Goal: Task Accomplishment & Management: Complete application form

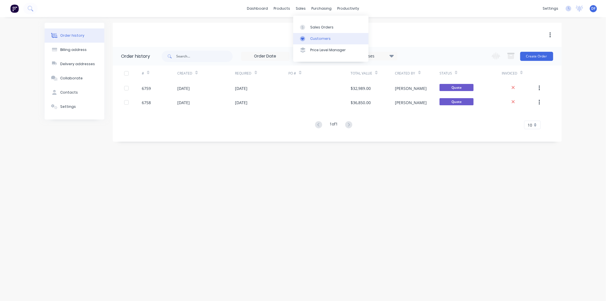
click at [318, 38] on div "Customers" at bounding box center [320, 38] width 20 height 5
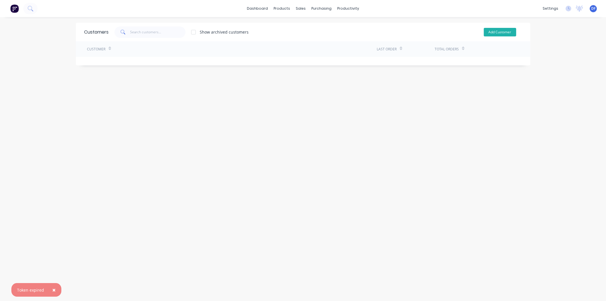
click at [492, 28] on button "Add Customer" at bounding box center [500, 32] width 32 height 9
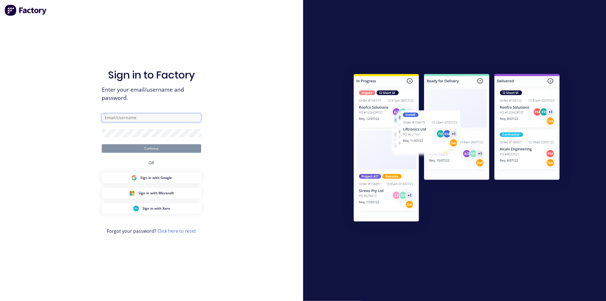
drag, startPoint x: 112, startPoint y: 119, endPoint x: 115, endPoint y: 119, distance: 3.1
click at [112, 119] on input "text" at bounding box center [151, 117] width 99 height 9
type input "[PERSON_NAME][EMAIL_ADDRESS][DOMAIN_NAME]"
click at [102, 144] on button "Continue" at bounding box center [151, 148] width 99 height 9
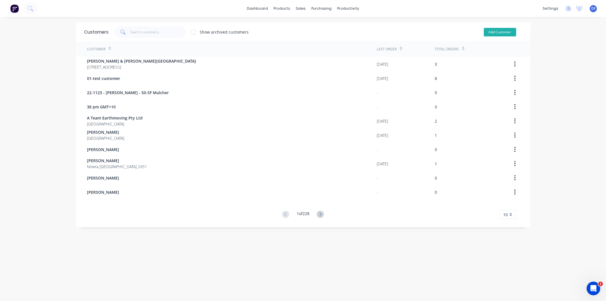
click at [495, 34] on button "Add Customer" at bounding box center [500, 32] width 32 height 9
select select "AU"
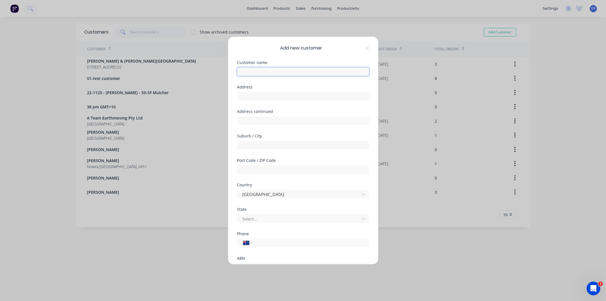
click at [257, 71] on input "text" at bounding box center [303, 71] width 132 height 9
click at [256, 69] on input "Coxys Cpontracting" at bounding box center [303, 71] width 132 height 9
click at [286, 74] on input "Coxys Contracting" at bounding box center [303, 71] width 132 height 9
type input "Coxys Contracting Pty Ltd"
click at [265, 243] on input "tel" at bounding box center [309, 243] width 107 height 7
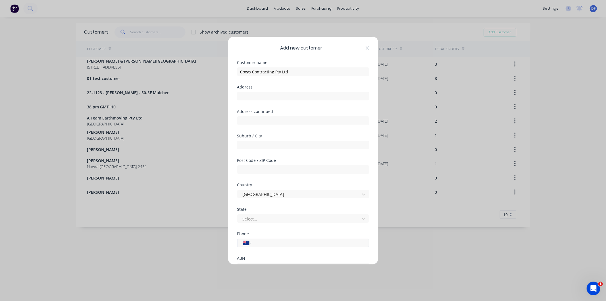
paste input "0499 771 375"
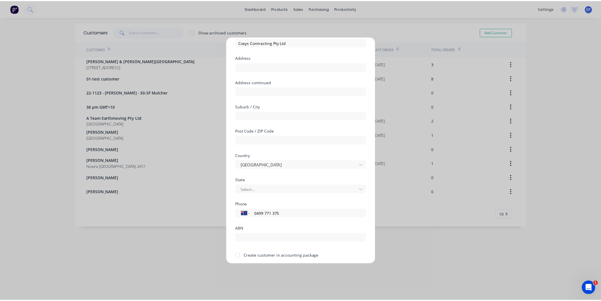
scroll to position [50, 0]
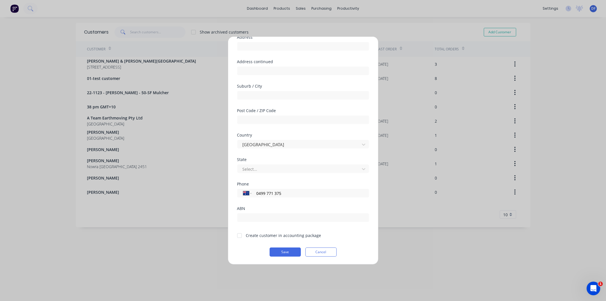
type input "0499 771 375"
click at [239, 237] on div at bounding box center [239, 235] width 11 height 11
click at [284, 249] on button "Save" at bounding box center [285, 251] width 31 height 9
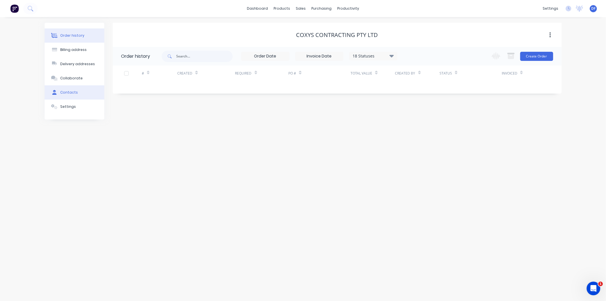
click at [72, 93] on div "Contacts" at bounding box center [69, 92] width 18 height 5
click at [550, 57] on button "Add contact" at bounding box center [544, 56] width 26 height 9
select select "AU"
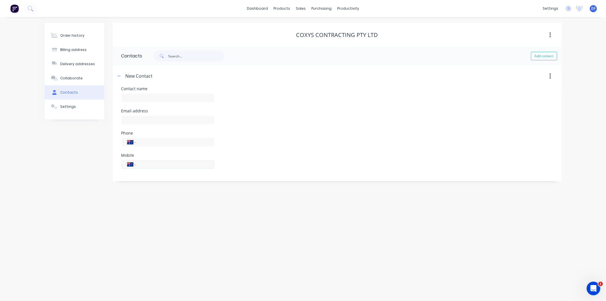
click at [150, 166] on input "tel" at bounding box center [174, 164] width 68 height 7
paste input "0499 771 375"
type input "0499 771 375"
click at [146, 117] on div "Email address" at bounding box center [167, 120] width 93 height 22
paste input "[EMAIL_ADDRESS][DOMAIN_NAME]"
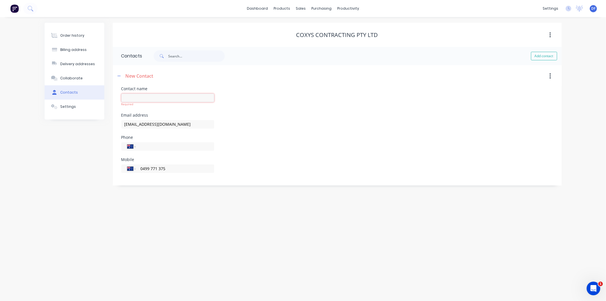
click at [140, 95] on input "text" at bounding box center [167, 97] width 93 height 9
click at [193, 124] on input "[EMAIL_ADDRESS][DOMAIN_NAME]" at bounding box center [167, 124] width 93 height 9
type input "[EMAIL_ADDRESS][DOMAIN_NAME]"
click at [134, 101] on input "text" at bounding box center [167, 97] width 93 height 9
type input "[PERSON_NAME]"
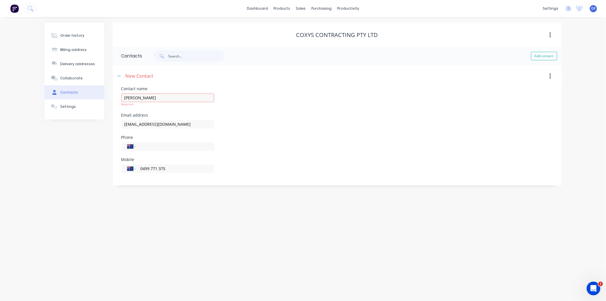
select select "AU"
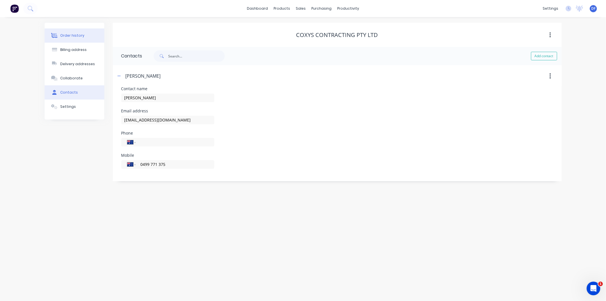
click at [74, 35] on div "Order history" at bounding box center [72, 35] width 24 height 5
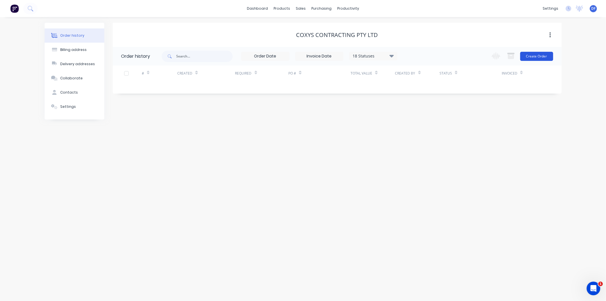
click at [526, 59] on button "Create Order" at bounding box center [536, 56] width 33 height 9
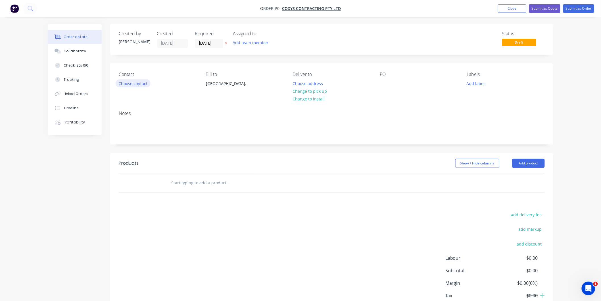
click at [137, 83] on button "Choose contact" at bounding box center [133, 83] width 35 height 8
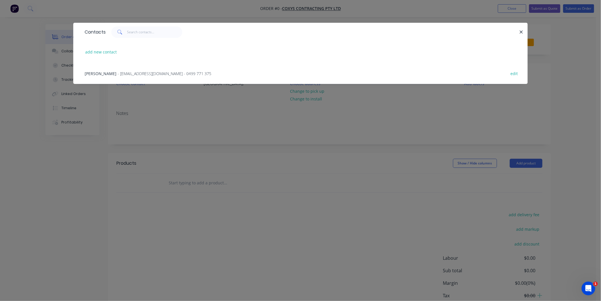
click at [140, 72] on span "- [EMAIL_ADDRESS][DOMAIN_NAME] - 0499 771 375" at bounding box center [165, 73] width 94 height 5
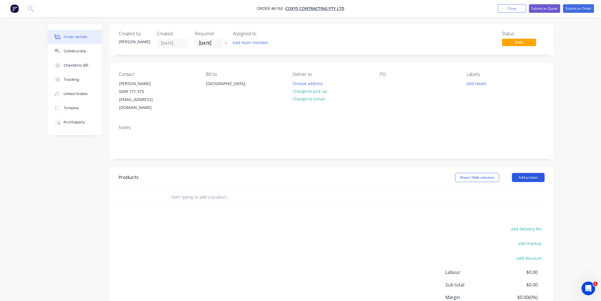
click at [535, 173] on button "Add product" at bounding box center [528, 177] width 33 height 9
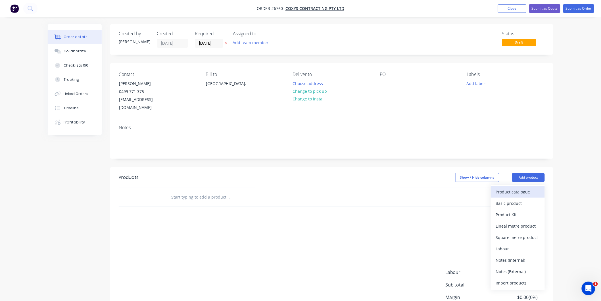
click at [515, 188] on div "Product catalogue" at bounding box center [518, 192] width 44 height 8
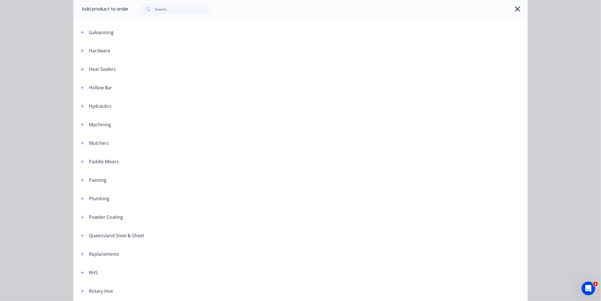
scroll to position [410, 0]
click at [81, 140] on icon "button" at bounding box center [82, 141] width 3 height 4
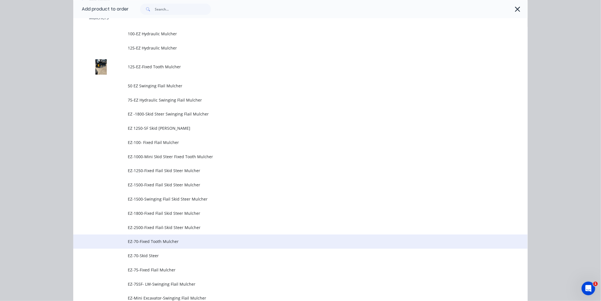
scroll to position [536, 0]
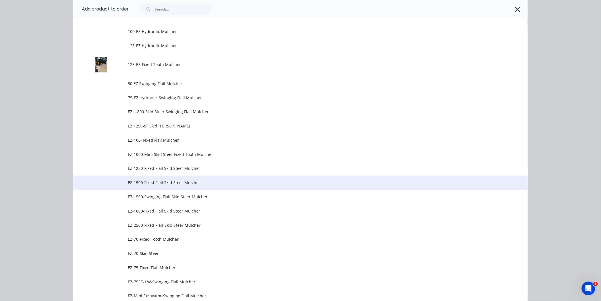
click at [151, 182] on span "EZ-1500-Fixed Flail Skid Steer Mulcher" at bounding box center [288, 182] width 320 height 6
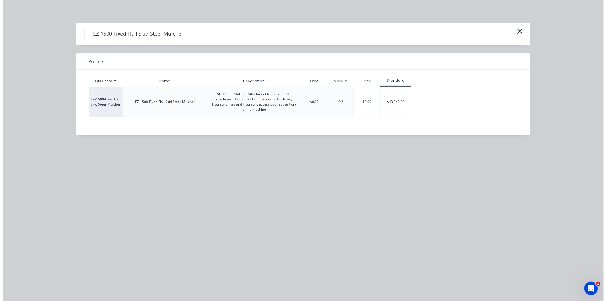
scroll to position [0, 0]
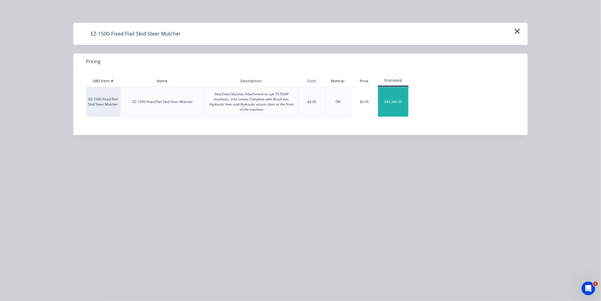
click at [392, 97] on div "$43,340.00" at bounding box center [393, 102] width 30 height 30
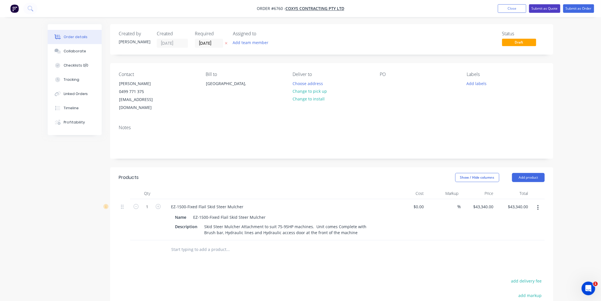
click at [544, 5] on button "Submit as Quote" at bounding box center [544, 8] width 31 height 9
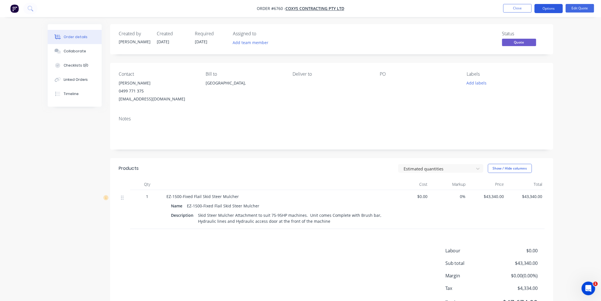
click at [548, 9] on button "Options" at bounding box center [549, 8] width 28 height 9
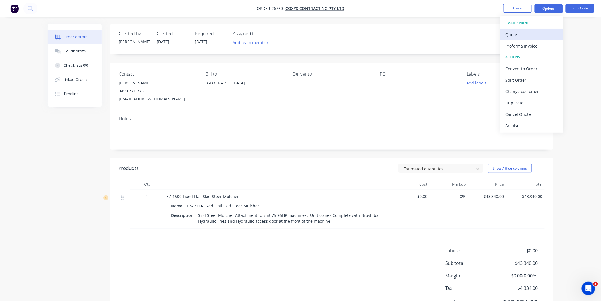
click at [529, 31] on div "Quote" at bounding box center [532, 34] width 52 height 8
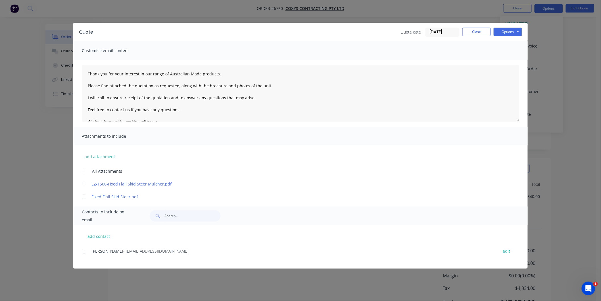
click at [84, 249] on div at bounding box center [83, 250] width 11 height 11
click at [86, 72] on textarea "Thank you for your interest in our range of Australian Made products. Please fi…" at bounding box center [301, 93] width 438 height 57
type textarea "[PERSON_NAME] Thank you for your interest in our range of Australian Made produ…"
click at [506, 30] on button "Options" at bounding box center [508, 32] width 28 height 9
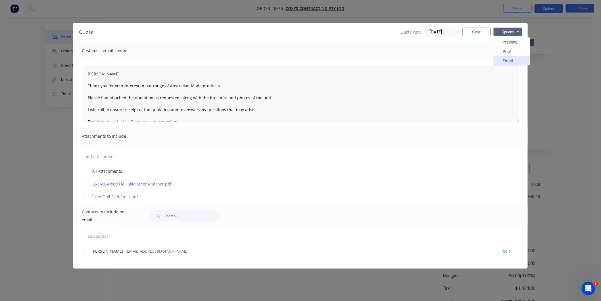
click at [503, 58] on button "Email" at bounding box center [512, 60] width 36 height 9
click at [85, 255] on div at bounding box center [83, 250] width 11 height 11
click at [84, 171] on div at bounding box center [83, 170] width 11 height 11
click at [512, 32] on button "Options" at bounding box center [508, 32] width 28 height 9
click at [507, 61] on button "Email" at bounding box center [512, 60] width 36 height 9
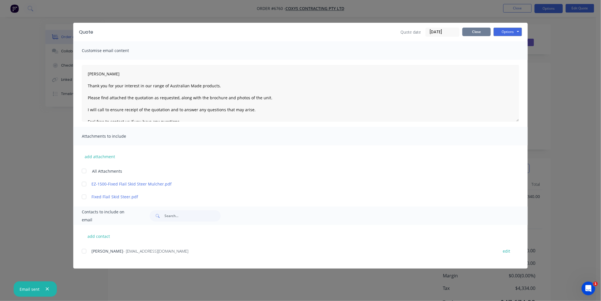
click at [484, 32] on button "Close" at bounding box center [477, 32] width 28 height 9
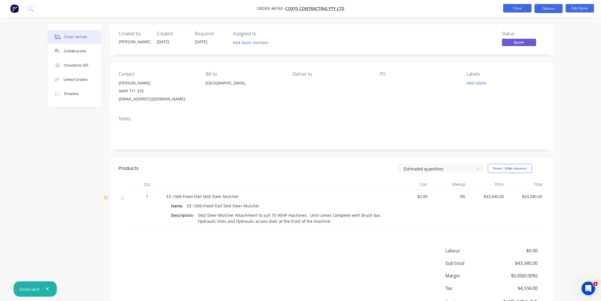
click at [520, 9] on button "Close" at bounding box center [517, 8] width 28 height 9
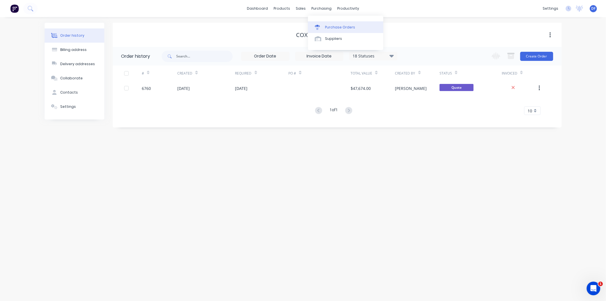
click at [332, 30] on link "Purchase Orders" at bounding box center [345, 26] width 75 height 11
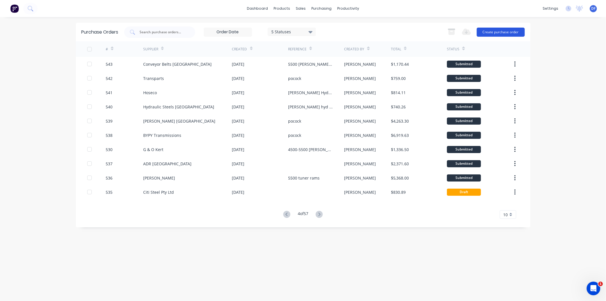
click at [495, 30] on button "Create purchase order" at bounding box center [501, 32] width 48 height 9
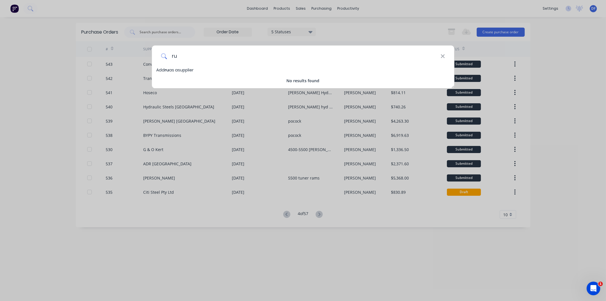
type input "r"
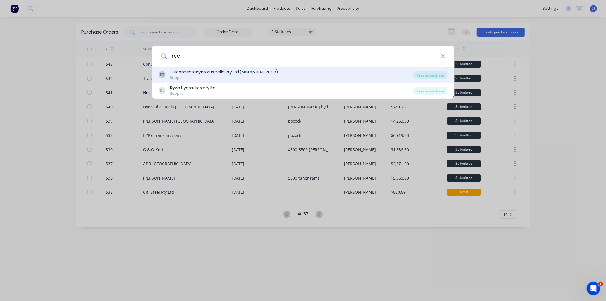
type input "ryc"
click at [205, 73] on div "Fluiconnecto Ryc o Australia Pty Ltd (ABN 86 004 121 313)" at bounding box center [224, 72] width 108 height 6
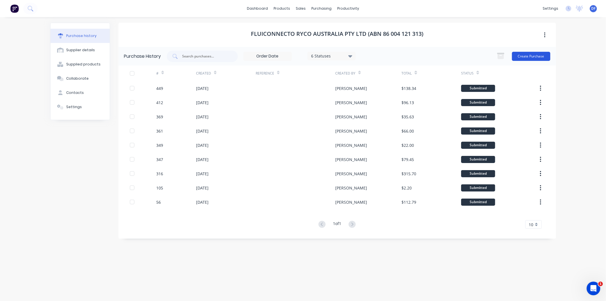
click at [537, 56] on button "Create Purchase" at bounding box center [531, 56] width 38 height 9
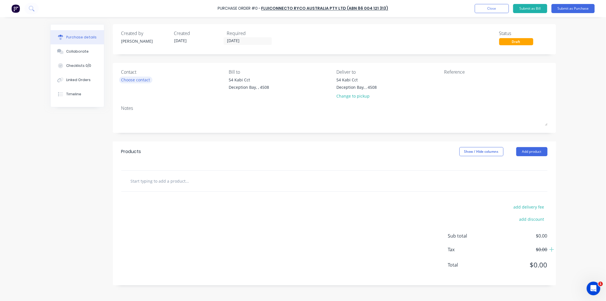
click at [136, 80] on div "Choose contact" at bounding box center [135, 80] width 29 height 6
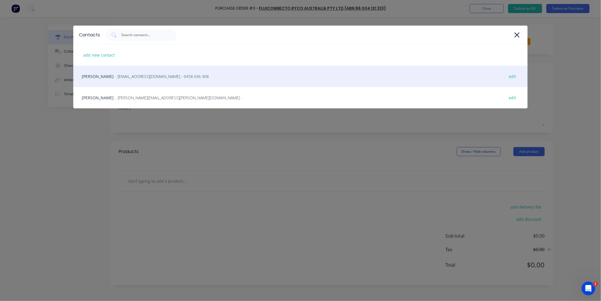
click at [132, 77] on span "- [EMAIL_ADDRESS][DOMAIN_NAME] - 0458 696 908" at bounding box center [162, 76] width 94 height 6
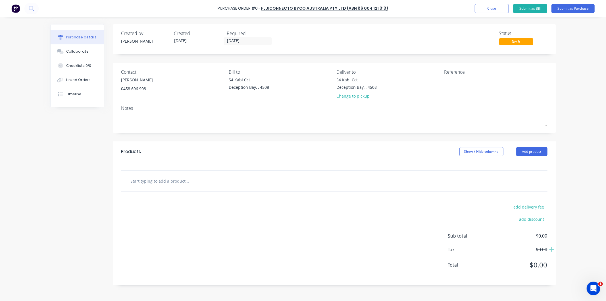
click at [173, 179] on input "text" at bounding box center [187, 180] width 114 height 11
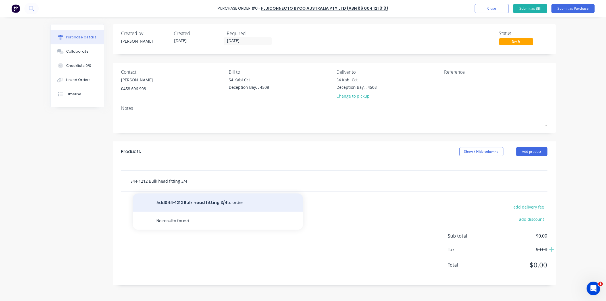
type input "S44-1212 Bulk head fitting 3/4"
click at [207, 201] on button "Add S44-1212 Bulk head fitting 3/4 to order" at bounding box center [218, 202] width 170 height 18
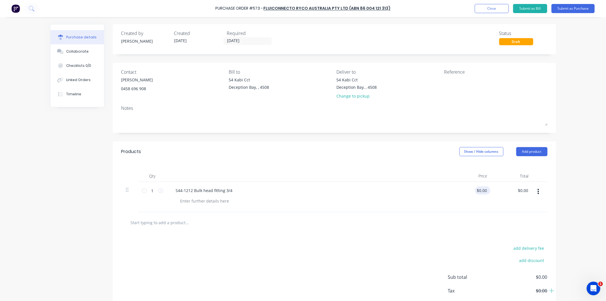
drag, startPoint x: 486, startPoint y: 189, endPoint x: 474, endPoint y: 191, distance: 12.1
click at [475, 191] on div "$0.00 $0.00" at bounding box center [482, 190] width 15 height 8
click at [506, 200] on div "$0.00 $0.00" at bounding box center [512, 197] width 41 height 30
click at [481, 191] on input "0.00" at bounding box center [481, 190] width 13 height 8
drag, startPoint x: 486, startPoint y: 190, endPoint x: 470, endPoint y: 191, distance: 16.2
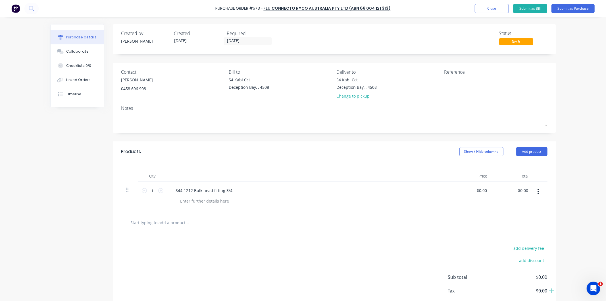
click at [470, 191] on div "$0.00 $0.00" at bounding box center [471, 197] width 41 height 30
click at [480, 190] on input "0.00" at bounding box center [482, 190] width 11 height 8
click at [469, 191] on input "021.2100" at bounding box center [478, 190] width 20 height 8
type input "$21.21"
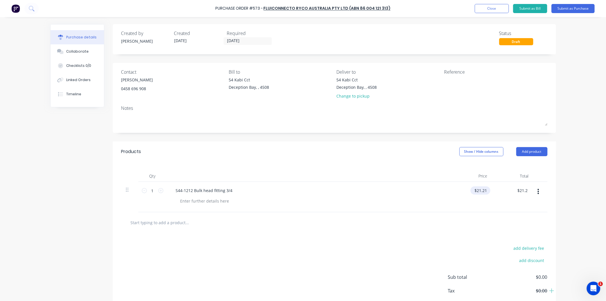
click at [486, 189] on div "$21.21 21.2100" at bounding box center [480, 190] width 20 height 8
click at [159, 190] on icon at bounding box center [160, 190] width 5 height 5
type input "2"
type input "$42.42"
click at [159, 190] on icon at bounding box center [160, 190] width 5 height 5
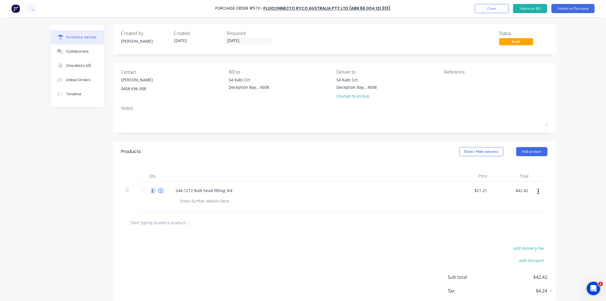
type input "3"
type input "$63.63"
click at [159, 190] on icon at bounding box center [160, 190] width 5 height 5
type input "4"
type input "$84.84"
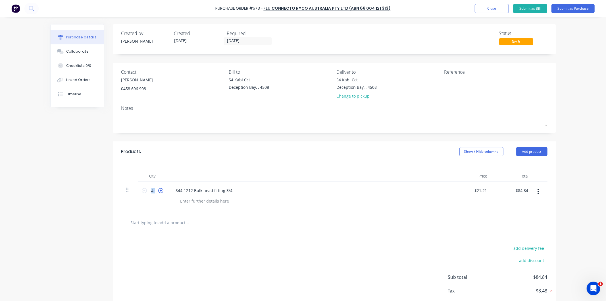
click at [159, 190] on icon at bounding box center [160, 190] width 5 height 5
type input "5"
type input "$106.05"
click at [159, 190] on icon at bounding box center [160, 190] width 5 height 5
type input "6"
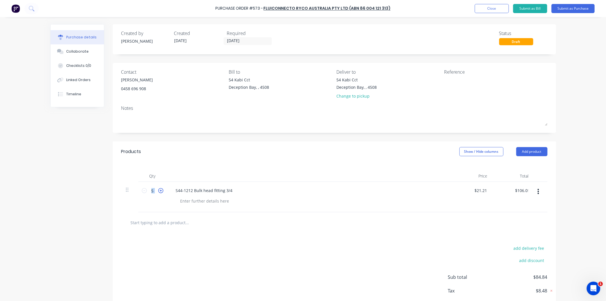
type input "$127.26"
click at [159, 190] on icon at bounding box center [160, 190] width 5 height 5
type input "7"
type input "$148.47"
click at [159, 190] on icon at bounding box center [160, 190] width 5 height 5
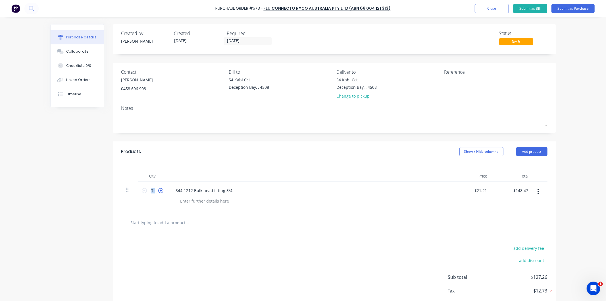
type input "8"
type input "$169.68"
click at [159, 190] on icon at bounding box center [160, 190] width 5 height 5
type input "9"
type input "$190.89"
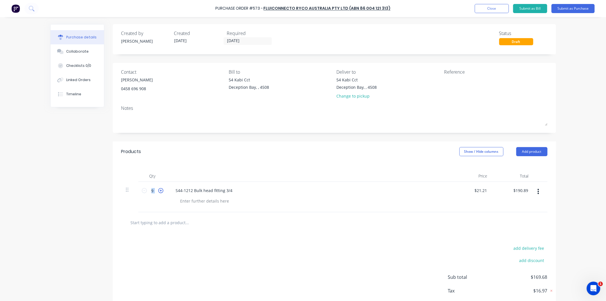
click at [159, 190] on icon at bounding box center [160, 190] width 5 height 5
type input "10"
type input "$212.10"
click at [159, 190] on icon at bounding box center [160, 190] width 5 height 5
type input "11"
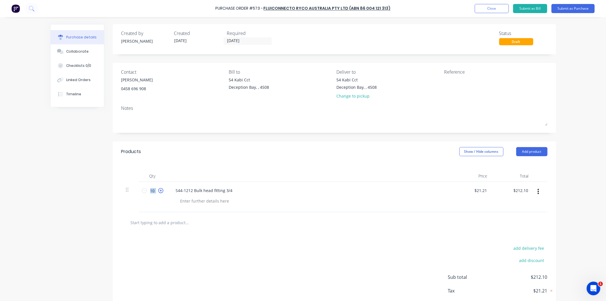
type input "$233.31"
click at [159, 190] on icon at bounding box center [160, 190] width 5 height 5
type input "12"
type input "$254.52"
click at [159, 190] on icon at bounding box center [160, 190] width 5 height 5
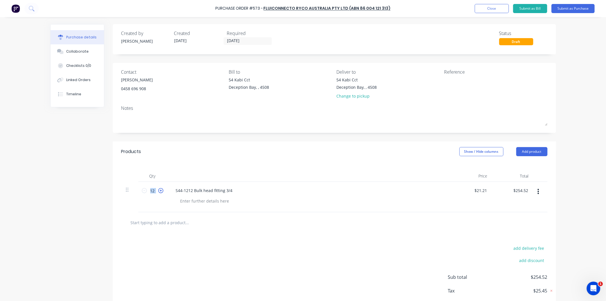
type input "13"
type input "$275.73"
click at [159, 190] on icon at bounding box center [160, 190] width 5 height 5
type input "14"
type input "$296.94"
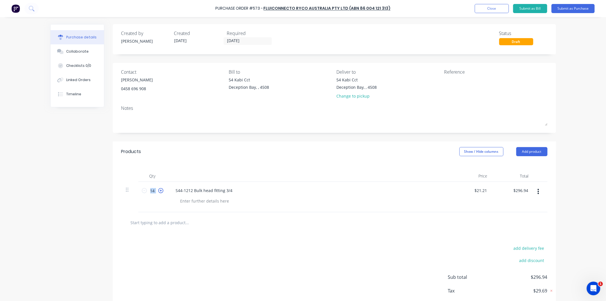
click at [158, 190] on icon at bounding box center [160, 190] width 5 height 5
type input "15"
type input "$318.15"
click at [195, 211] on div "S44-1212 Bulk head fitting 3/4" at bounding box center [309, 197] width 284 height 30
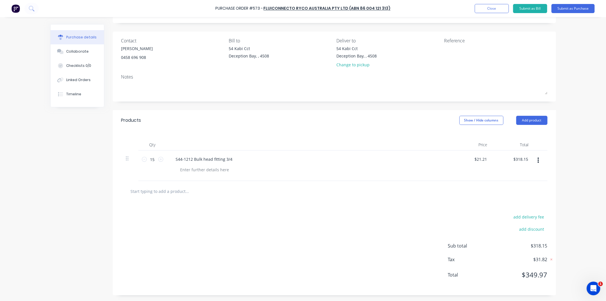
scroll to position [32, 0]
click at [158, 159] on icon at bounding box center [160, 159] width 5 height 5
type input "16"
type input "$339.36"
click at [158, 159] on icon at bounding box center [160, 159] width 5 height 5
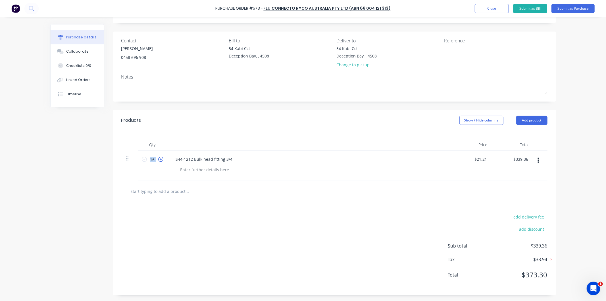
type input "17"
type input "$360.57"
click at [158, 159] on icon at bounding box center [160, 159] width 5 height 5
type input "18"
type input "$381.78"
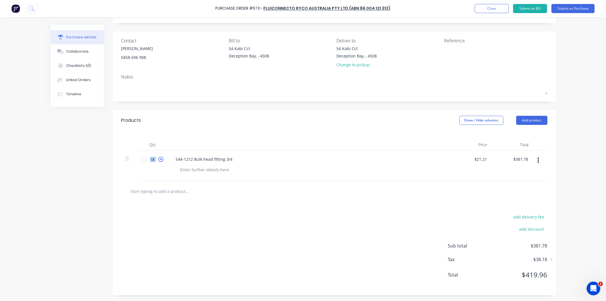
click at [158, 159] on icon at bounding box center [160, 159] width 5 height 5
type input "19"
type input "$402.99"
click at [158, 159] on icon at bounding box center [160, 159] width 5 height 5
type input "20"
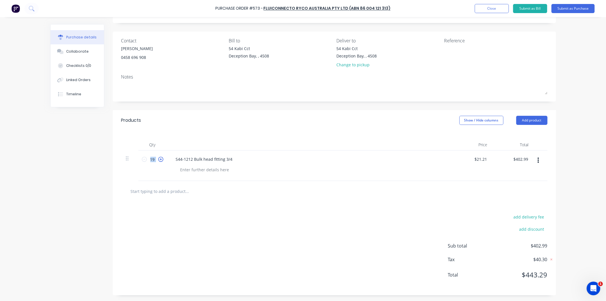
type input "$424.20"
click at [172, 190] on input "text" at bounding box center [187, 190] width 114 height 11
click at [571, 5] on button "Submit as Purchase" at bounding box center [572, 8] width 43 height 9
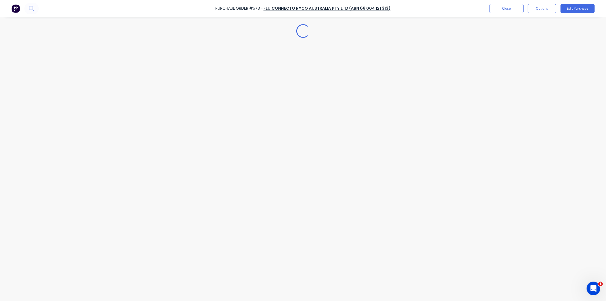
scroll to position [0, 0]
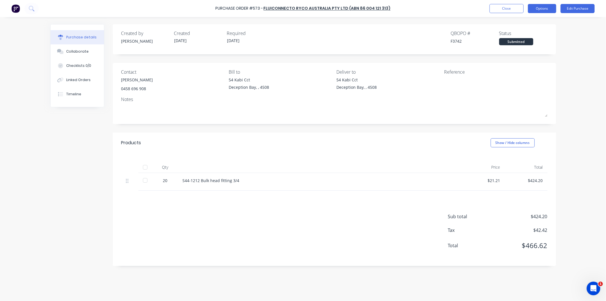
click at [546, 8] on button "Options" at bounding box center [542, 8] width 28 height 9
click at [526, 24] on div "Print / Email" at bounding box center [529, 23] width 44 height 8
click at [519, 34] on div "With pricing" at bounding box center [529, 34] width 44 height 8
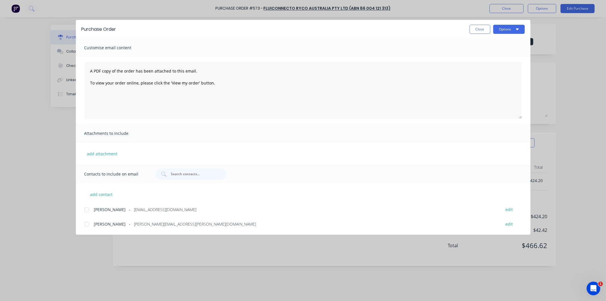
click at [86, 209] on div at bounding box center [86, 209] width 11 height 11
click at [503, 28] on button "Options" at bounding box center [509, 29] width 32 height 9
click at [482, 68] on div "Email" at bounding box center [498, 66] width 44 height 8
click at [479, 31] on button "Close" at bounding box center [480, 29] width 21 height 9
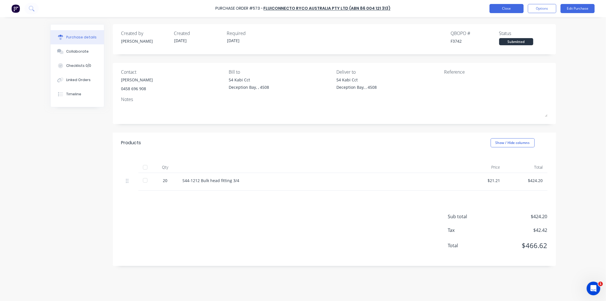
click at [505, 10] on button "Close" at bounding box center [507, 8] width 34 height 9
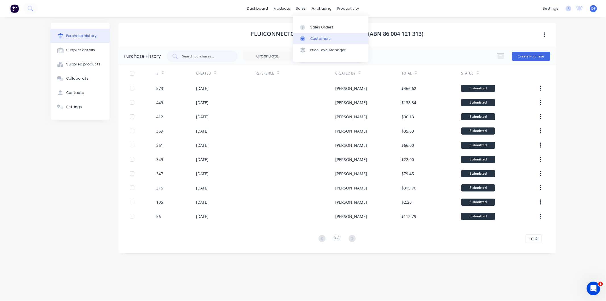
click at [320, 39] on div "Customers" at bounding box center [320, 38] width 20 height 5
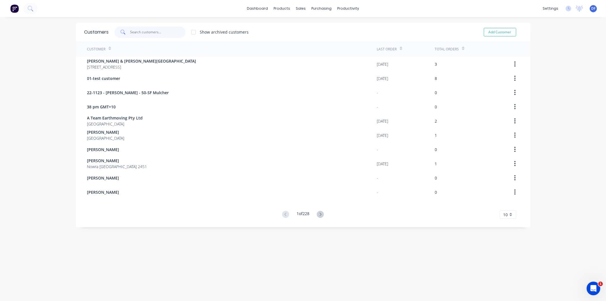
click at [146, 35] on input "text" at bounding box center [157, 31] width 55 height 11
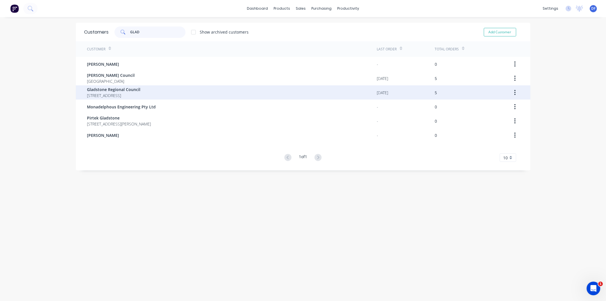
type input "GLAD"
click at [123, 86] on span "Gladstone Regional Council" at bounding box center [113, 89] width 53 height 6
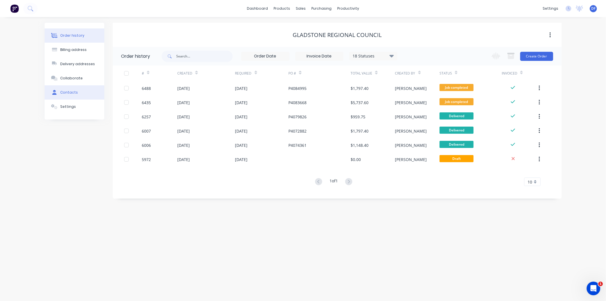
click at [51, 90] on div at bounding box center [54, 92] width 9 height 5
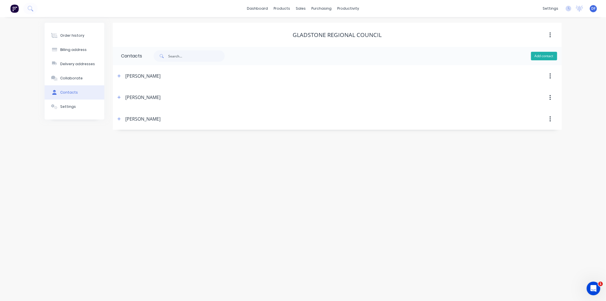
click at [549, 57] on button "Add contact" at bounding box center [544, 56] width 26 height 9
select select "AU"
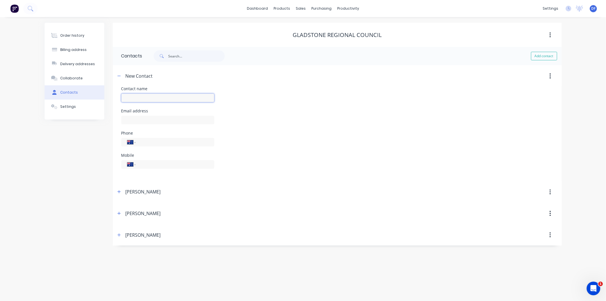
click at [139, 99] on input "text" at bounding box center [167, 97] width 93 height 9
type input "d"
type input "s"
type input "[PERSON_NAME]"
select select "AU"
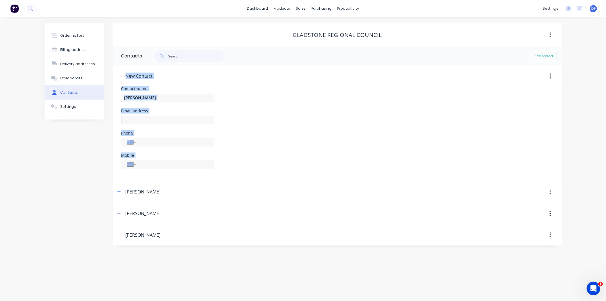
select select "AU"
click at [134, 120] on input "text" at bounding box center [167, 120] width 93 height 9
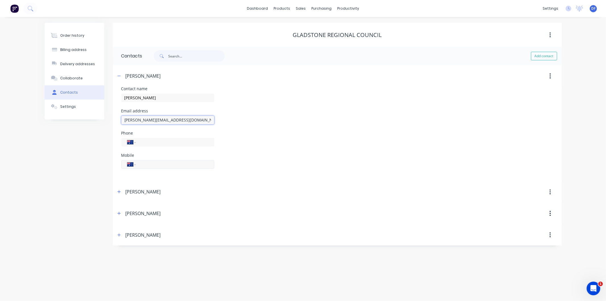
type input "[PERSON_NAME][EMAIL_ADDRESS][DOMAIN_NAME]"
click at [151, 163] on input "tel" at bounding box center [174, 164] width 68 height 7
type input "0408 309 135"
click at [198, 182] on header "[PERSON_NAME]" at bounding box center [337, 192] width 449 height 22
click at [255, 137] on div "Phone International [GEOGRAPHIC_DATA] [GEOGRAPHIC_DATA] [GEOGRAPHIC_DATA] [GEOG…" at bounding box center [337, 142] width 432 height 22
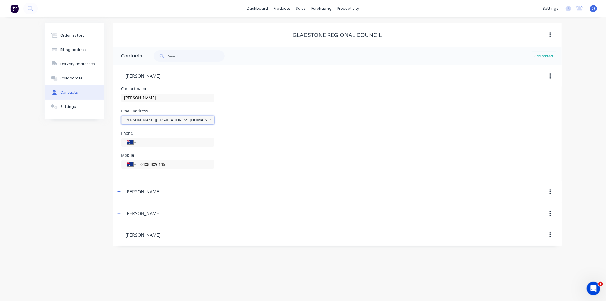
drag, startPoint x: 195, startPoint y: 120, endPoint x: 123, endPoint y: 120, distance: 72.2
click at [123, 120] on input "[PERSON_NAME][EMAIL_ADDRESS][DOMAIN_NAME]" at bounding box center [167, 120] width 93 height 9
